Goal: Task Accomplishment & Management: Manage account settings

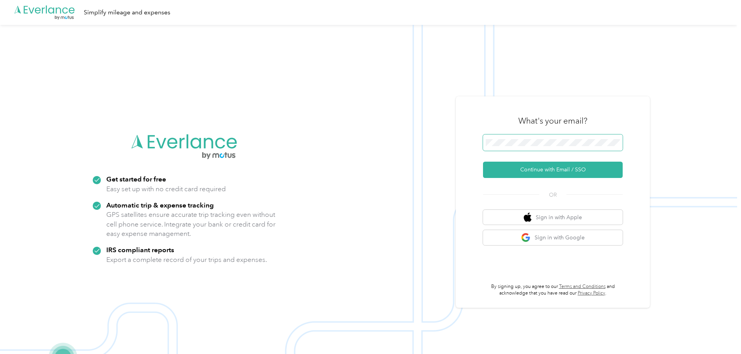
click at [575, 136] on span at bounding box center [553, 142] width 140 height 16
click at [531, 167] on button "Continue with Email / SSO" at bounding box center [553, 169] width 140 height 16
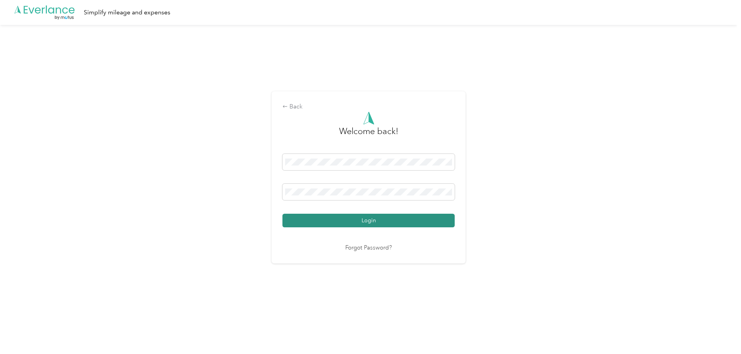
click at [391, 222] on button "Login" at bounding box center [369, 221] width 172 height 14
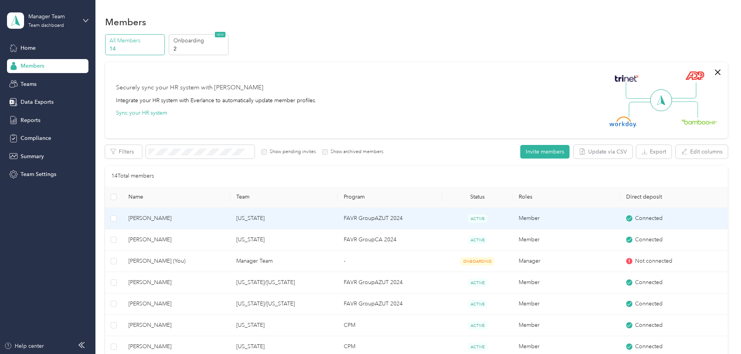
click at [200, 216] on span "[PERSON_NAME]" at bounding box center [175, 218] width 95 height 9
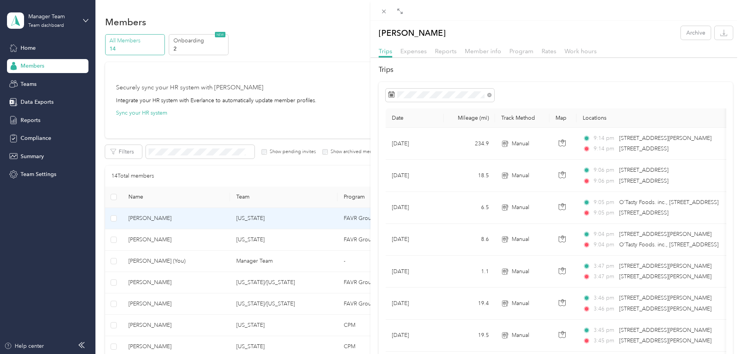
click at [129, 141] on div "[PERSON_NAME] Archive Trips Expenses Reports Member info Program Rates Work hou…" at bounding box center [370, 177] width 741 height 354
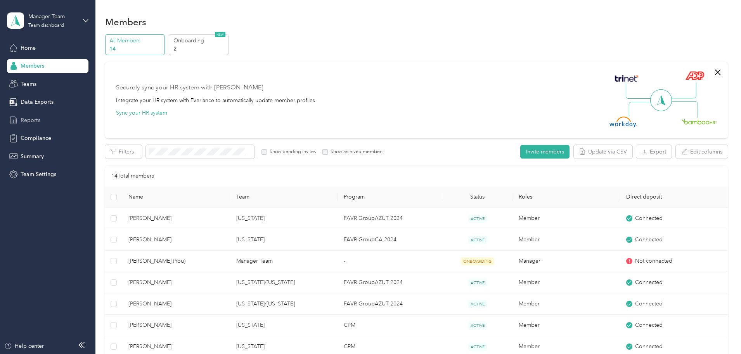
click at [28, 117] on span "Reports" at bounding box center [31, 120] width 20 height 8
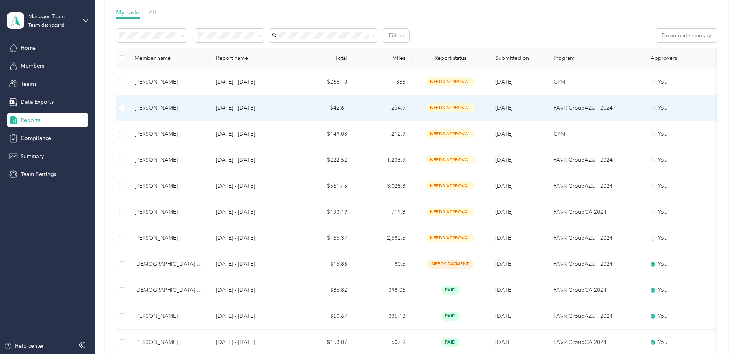
scroll to position [78, 0]
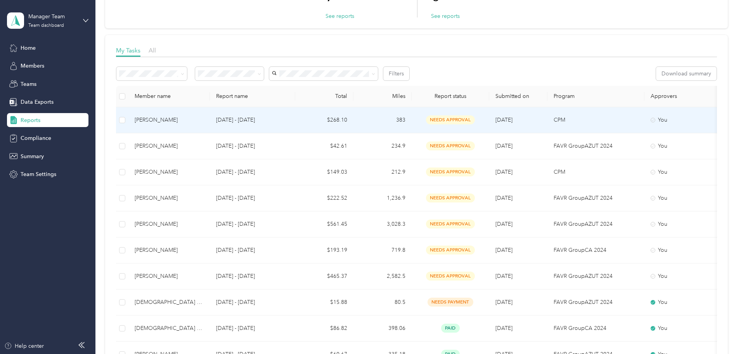
click at [198, 120] on div "[PERSON_NAME]" at bounding box center [169, 120] width 69 height 9
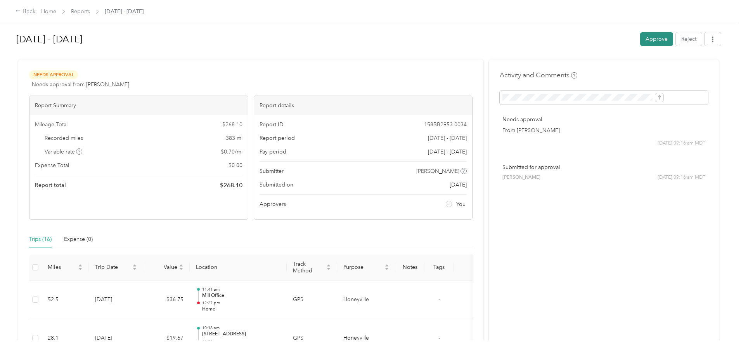
click at [641, 40] on button "Approve" at bounding box center [657, 39] width 33 height 14
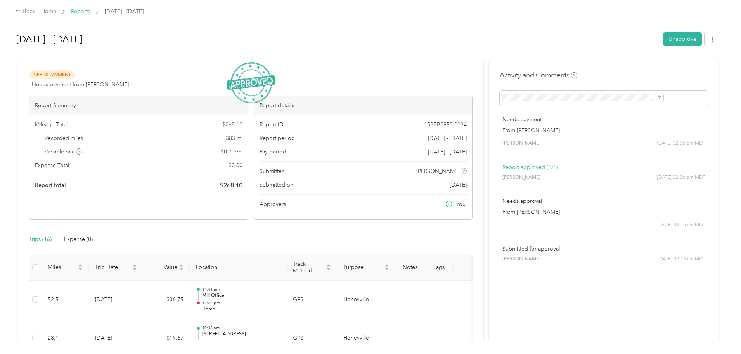
click at [90, 13] on link "Reports" at bounding box center [80, 11] width 19 height 7
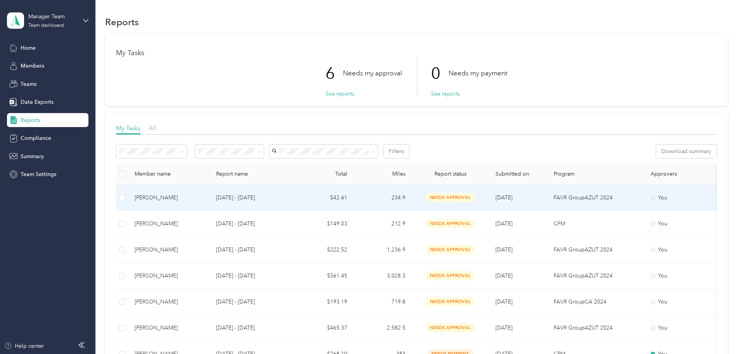
click at [204, 198] on div "[PERSON_NAME]" at bounding box center [169, 197] width 69 height 9
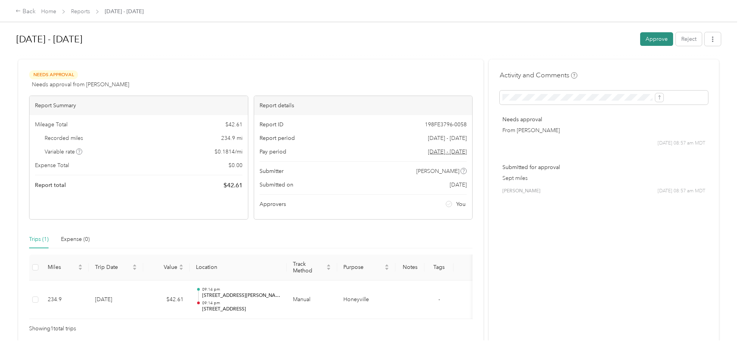
click at [641, 39] on button "Approve" at bounding box center [657, 39] width 33 height 14
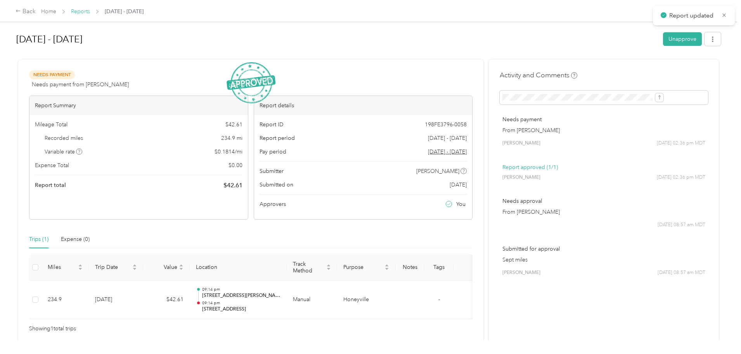
click at [90, 13] on link "Reports" at bounding box center [80, 11] width 19 height 7
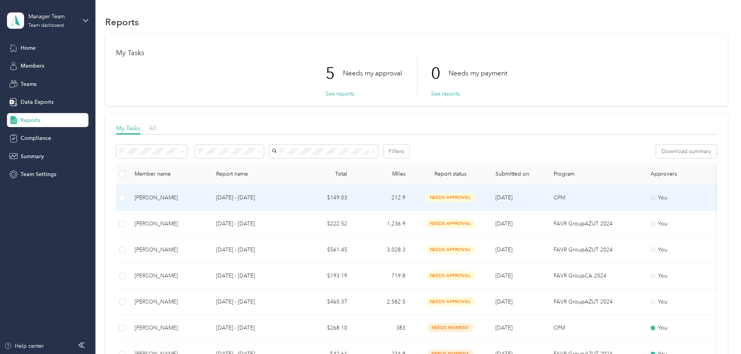
click at [204, 194] on div "[PERSON_NAME]" at bounding box center [169, 197] width 69 height 9
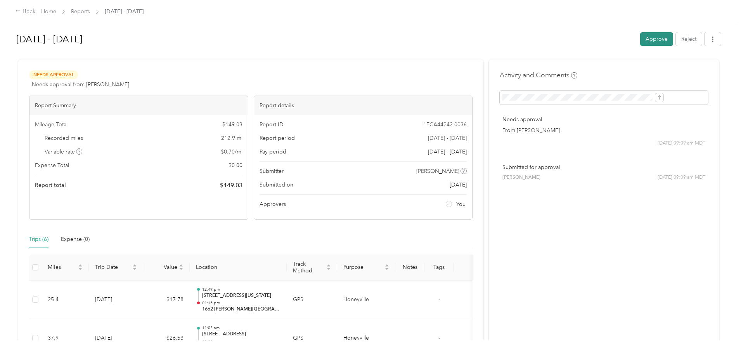
click at [641, 38] on button "Approve" at bounding box center [657, 39] width 33 height 14
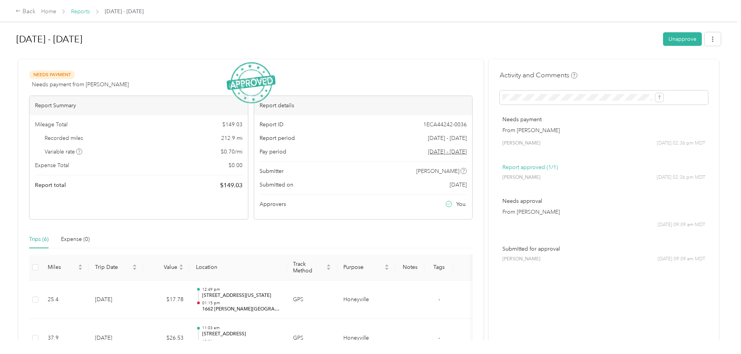
click at [90, 11] on link "Reports" at bounding box center [80, 11] width 19 height 7
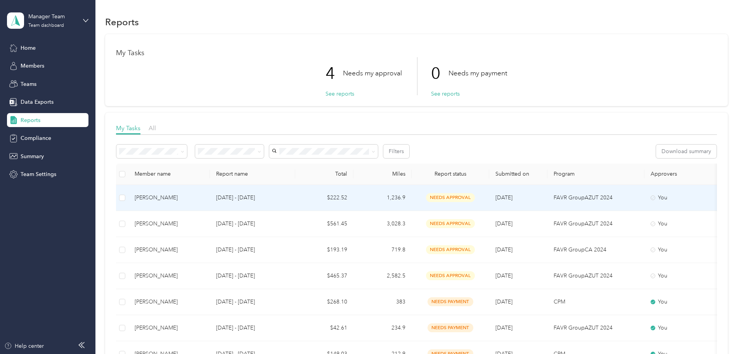
click at [204, 197] on div "[PERSON_NAME]" at bounding box center [169, 197] width 69 height 9
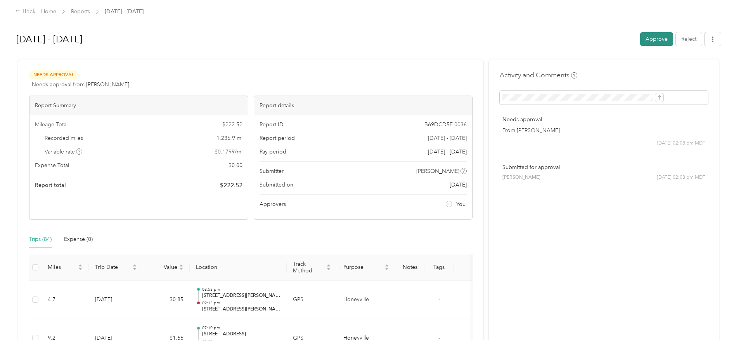
click at [641, 37] on button "Approve" at bounding box center [657, 39] width 33 height 14
click at [65, 160] on div "[DATE] - [DATE] Approve Reject Needs Approval Needs approval from [PERSON_NAME]…" at bounding box center [369, 170] width 738 height 340
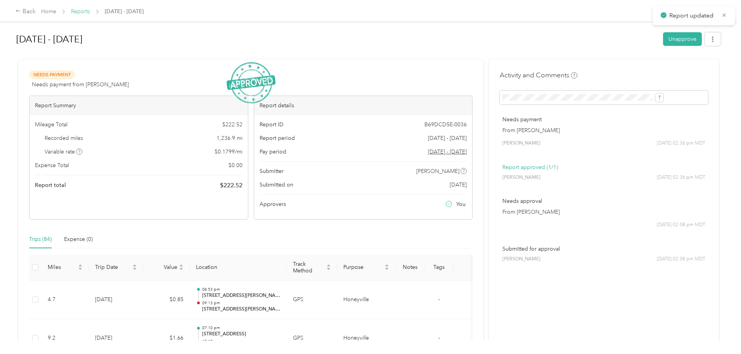
click at [90, 12] on link "Reports" at bounding box center [80, 11] width 19 height 7
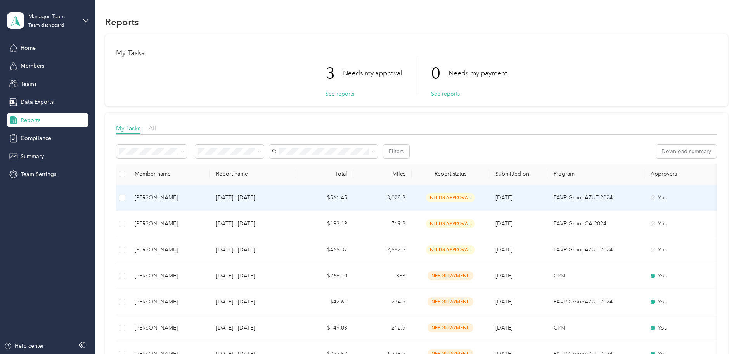
click at [204, 200] on div "[PERSON_NAME]" at bounding box center [169, 197] width 69 height 9
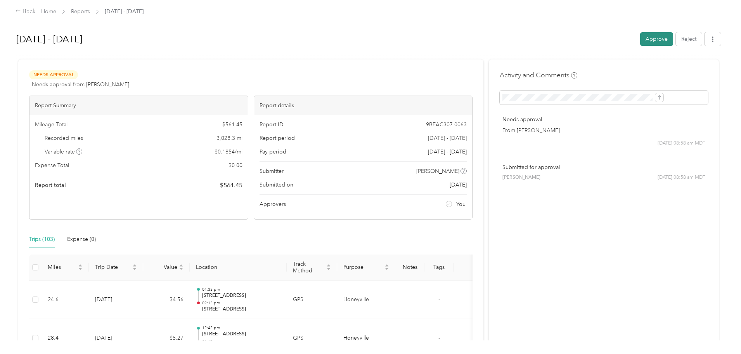
click at [641, 41] on button "Approve" at bounding box center [657, 39] width 33 height 14
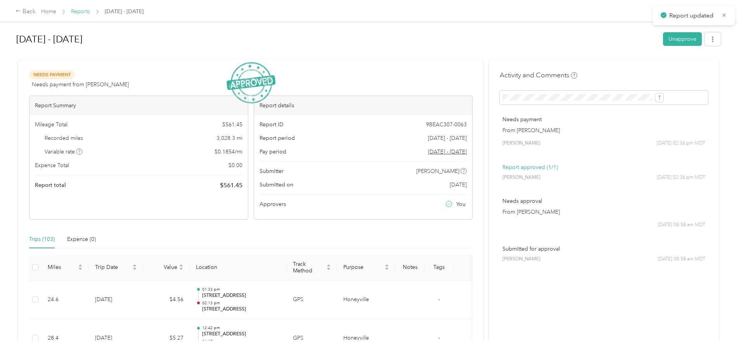
click at [90, 12] on link "Reports" at bounding box center [80, 11] width 19 height 7
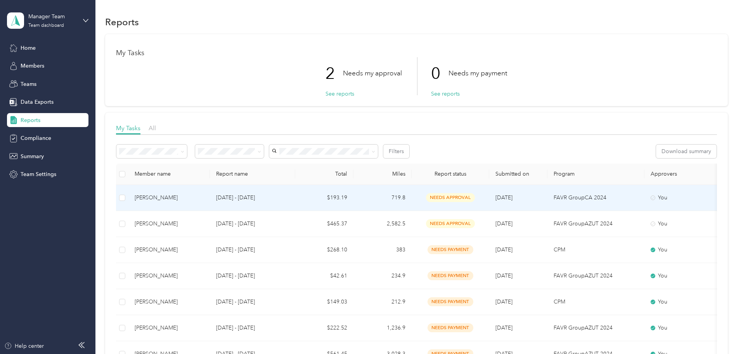
click at [204, 194] on div "[PERSON_NAME]" at bounding box center [169, 197] width 69 height 9
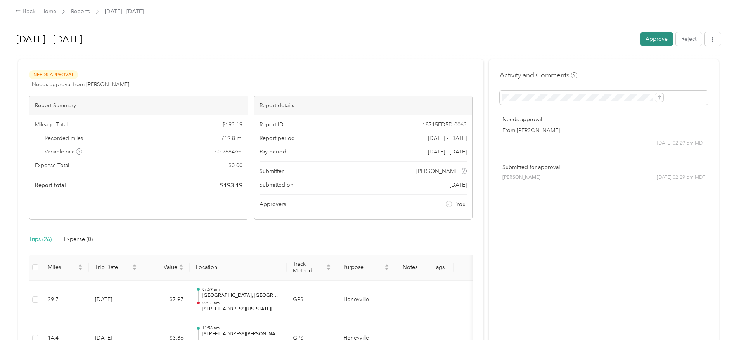
click at [641, 40] on button "Approve" at bounding box center [657, 39] width 33 height 14
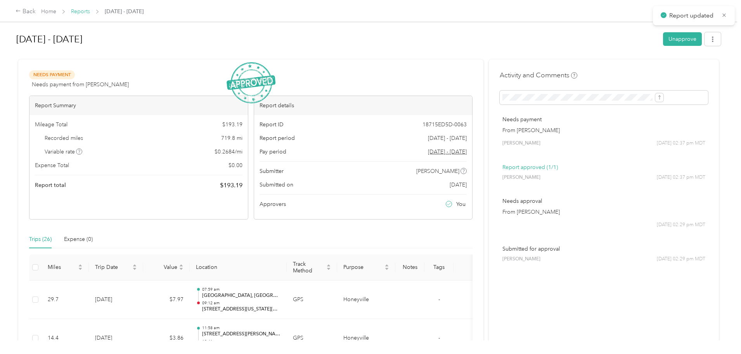
click at [90, 11] on link "Reports" at bounding box center [80, 11] width 19 height 7
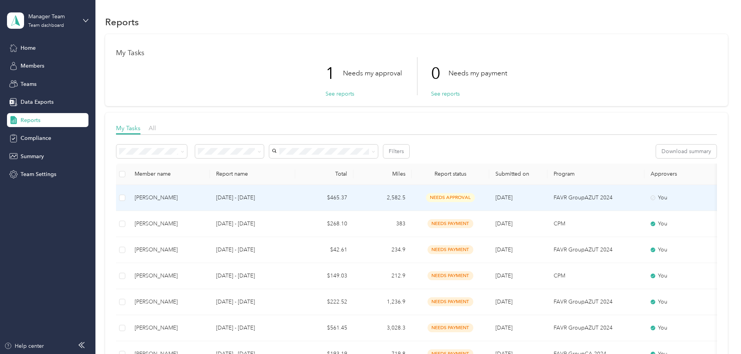
click at [204, 197] on div "[PERSON_NAME]" at bounding box center [169, 197] width 69 height 9
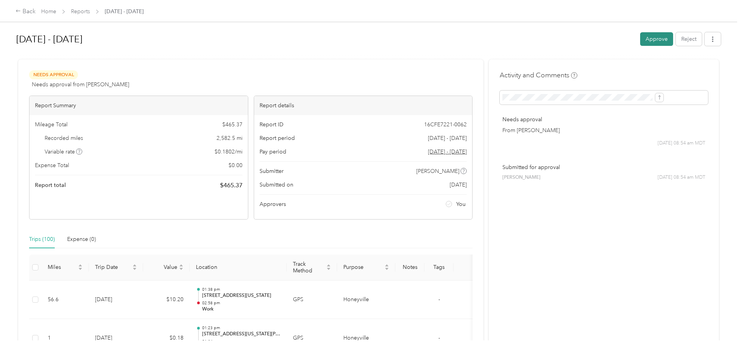
click at [641, 38] on button "Approve" at bounding box center [657, 39] width 33 height 14
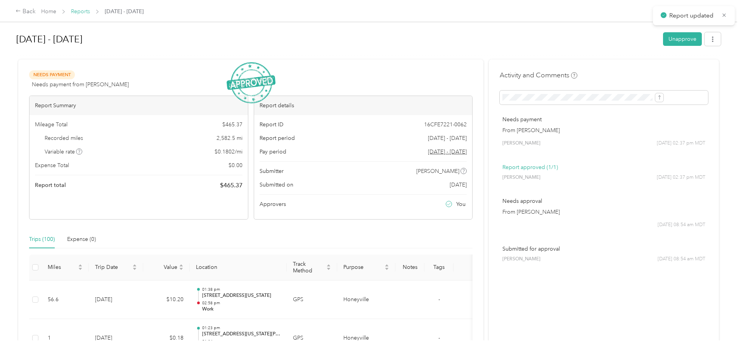
click at [90, 9] on link "Reports" at bounding box center [80, 11] width 19 height 7
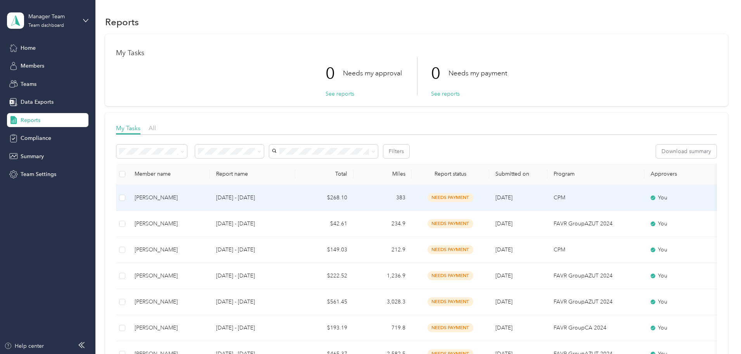
click at [204, 200] on div "[PERSON_NAME]" at bounding box center [169, 197] width 69 height 9
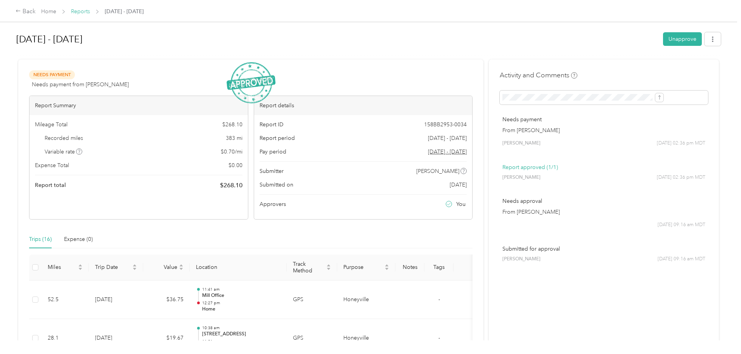
click at [90, 14] on link "Reports" at bounding box center [80, 11] width 19 height 7
